Goal: Find specific page/section: Find specific page/section

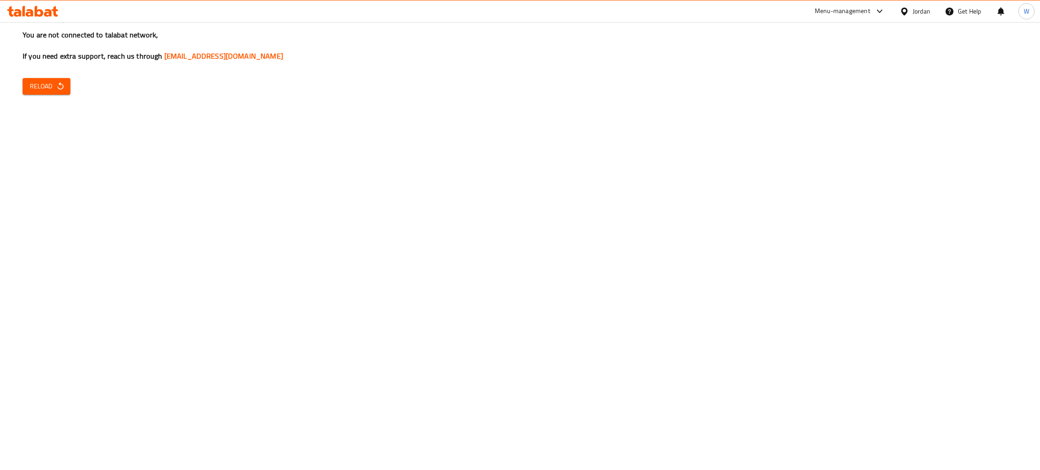
click at [56, 88] on icon "button" at bounding box center [60, 86] width 9 height 9
click at [37, 88] on span "Reload" at bounding box center [46, 86] width 33 height 11
drag, startPoint x: 0, startPoint y: 0, endPoint x: 37, endPoint y: 88, distance: 95.2
click at [37, 88] on span "Reload" at bounding box center [46, 86] width 33 height 11
click at [56, 82] on icon "button" at bounding box center [60, 86] width 9 height 9
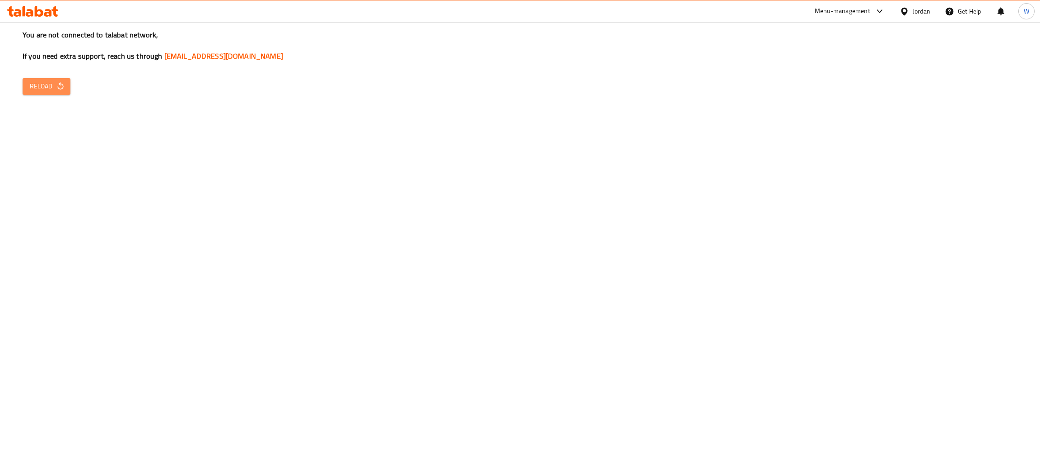
click at [57, 85] on icon "button" at bounding box center [60, 86] width 9 height 9
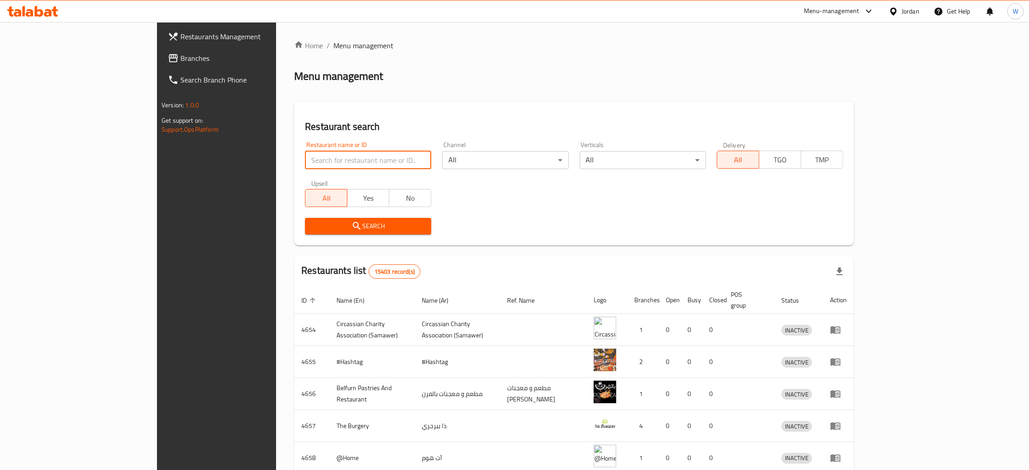
click at [305, 159] on input "search" at bounding box center [368, 160] width 126 height 18
type input "ن"
click button "Search" at bounding box center [368, 226] width 126 height 17
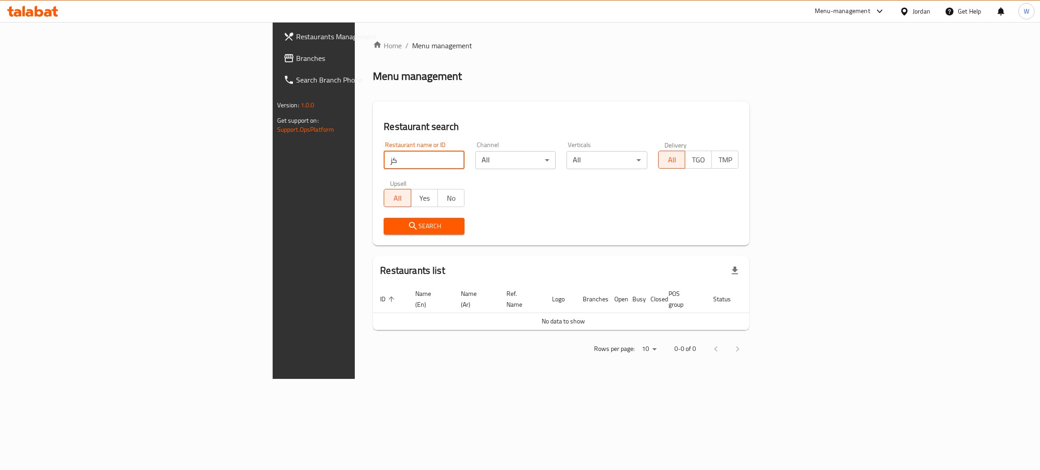
type input "ك"
type input "kaza"
click button "Search" at bounding box center [424, 226] width 81 height 17
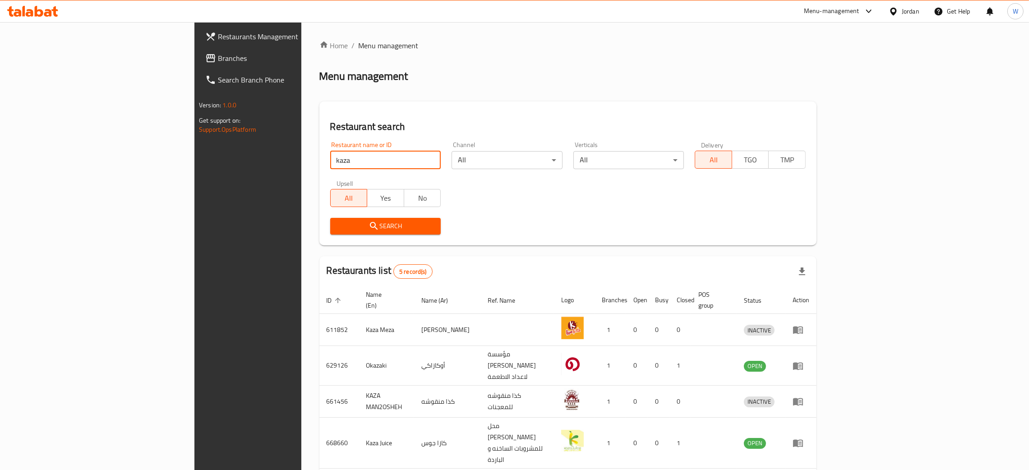
drag, startPoint x: 245, startPoint y: 165, endPoint x: 125, endPoint y: 165, distance: 119.1
click at [195, 165] on div "Restaurants Management Branches Search Branch Phone Version: 1.0.0 Get support …" at bounding box center [515, 289] width 640 height 535
click button "Search" at bounding box center [385, 226] width 111 height 17
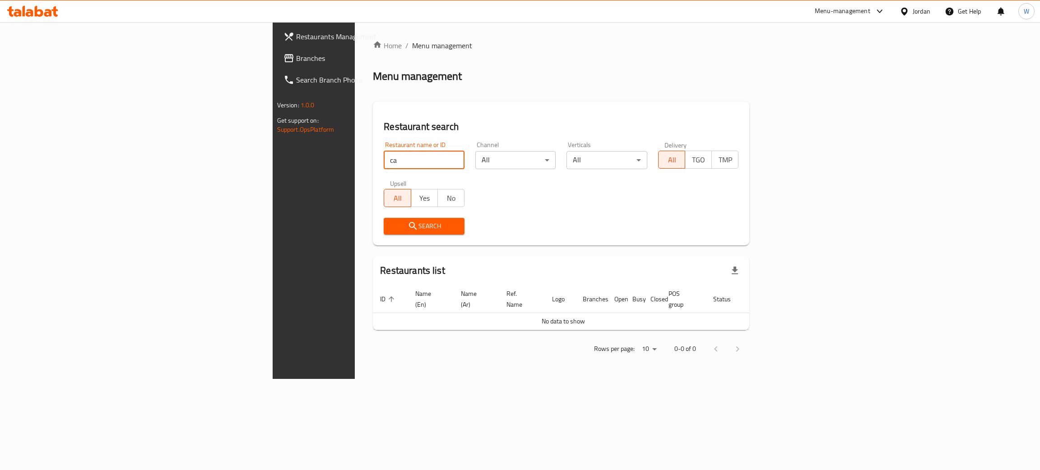
click button "Search" at bounding box center [424, 226] width 81 height 17
type input "c"
click button "Search" at bounding box center [424, 226] width 81 height 17
type input "ك"
type input "Octopus for pets"
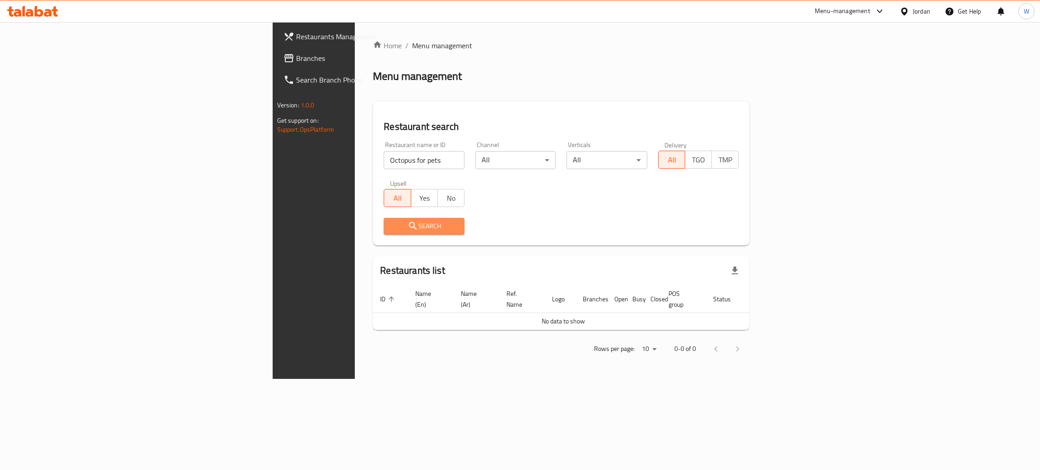
drag, startPoint x: 377, startPoint y: 232, endPoint x: 378, endPoint y: 227, distance: 5.0
click at [384, 232] on button "Search" at bounding box center [424, 226] width 81 height 17
click at [378, 227] on div at bounding box center [520, 235] width 1040 height 470
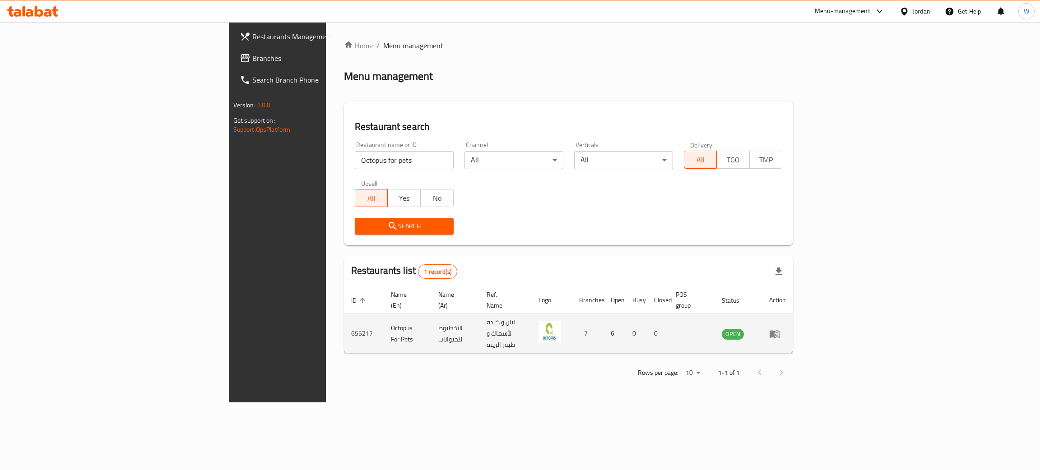
click at [384, 324] on td "Octopus For Pets" at bounding box center [407, 334] width 47 height 40
click at [384, 323] on td "Octopus For Pets" at bounding box center [407, 334] width 47 height 40
copy td "Octopus For Pets"
click at [344, 318] on td "655217" at bounding box center [364, 334] width 40 height 40
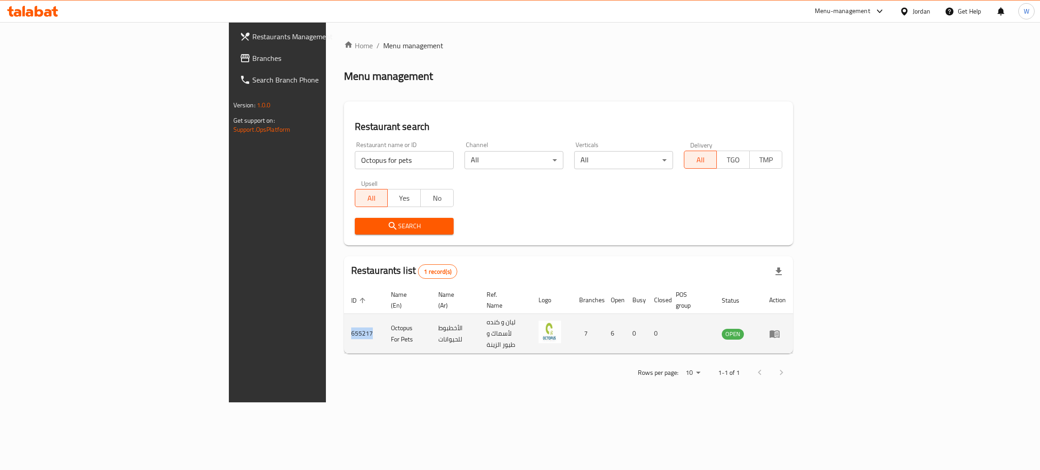
click at [344, 318] on td "655217" at bounding box center [364, 334] width 40 height 40
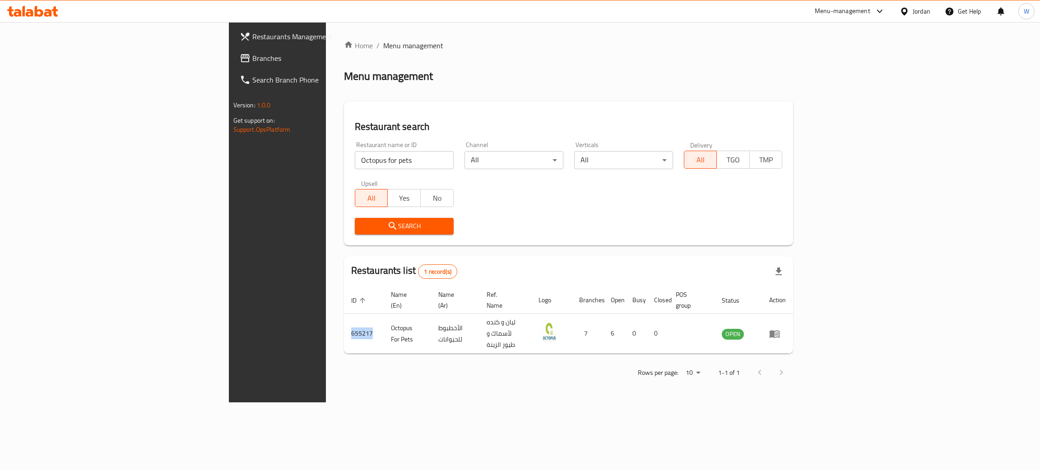
copy td "655217"
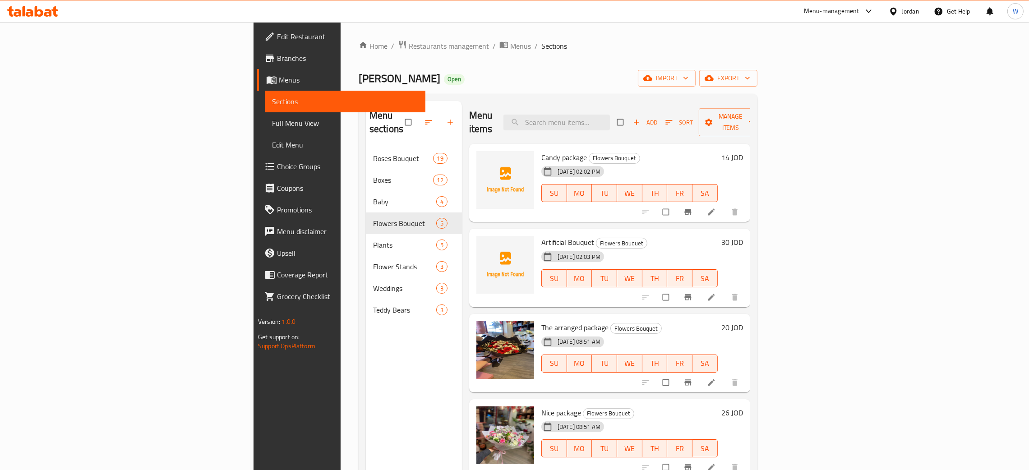
click at [863, 8] on div at bounding box center [868, 11] width 11 height 11
click at [789, 83] on div "Catalog" at bounding box center [806, 81] width 135 height 21
